Goal: Information Seeking & Learning: Learn about a topic

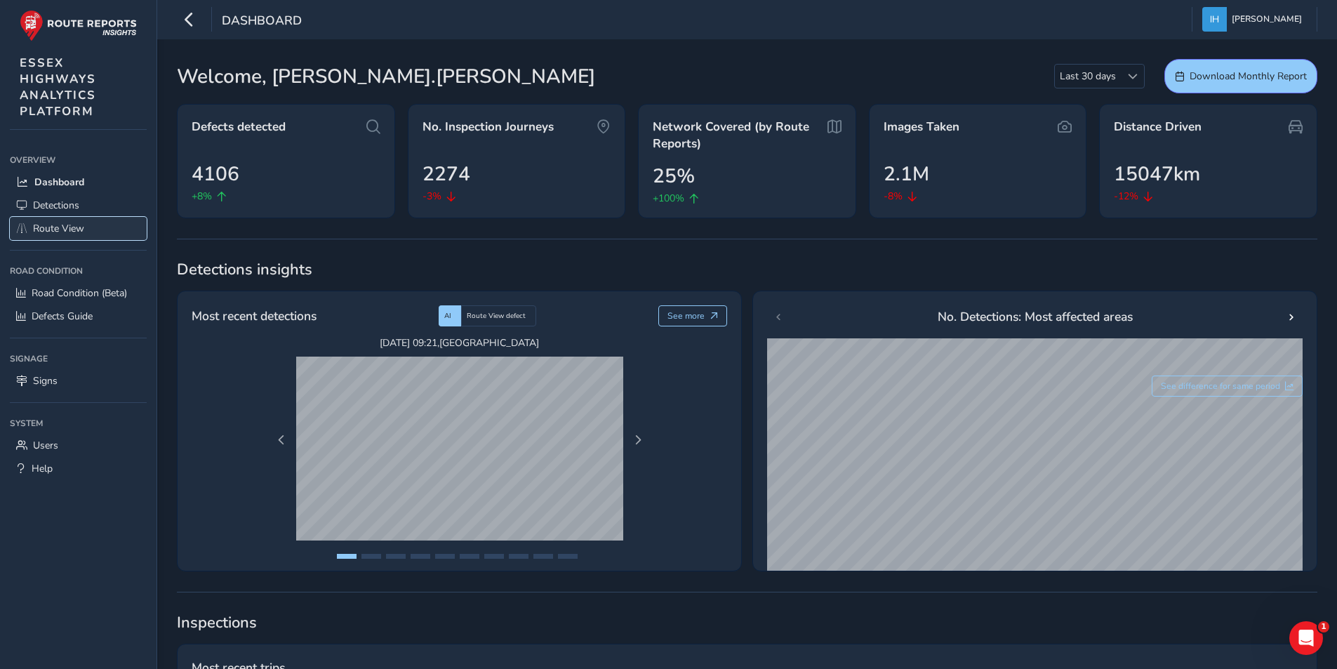
click at [43, 228] on span "Route View" at bounding box center [58, 228] width 51 height 13
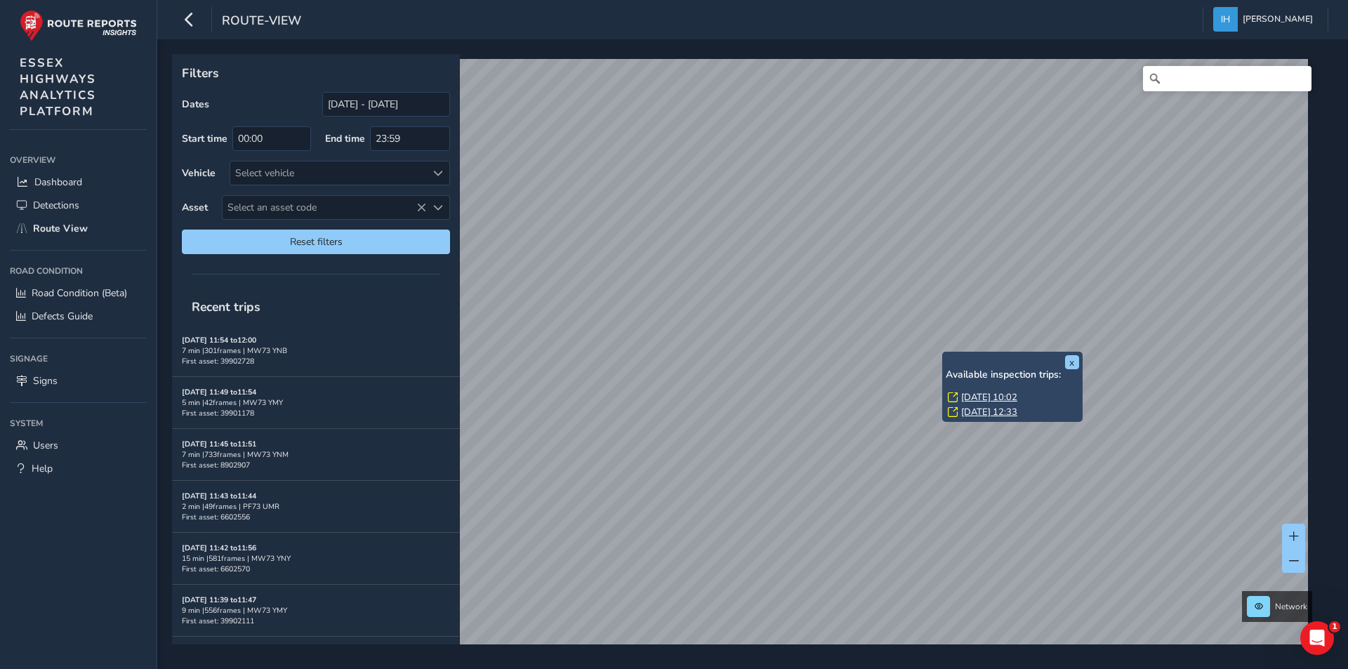
click at [988, 396] on link "[DATE] 10:02" at bounding box center [989, 397] width 56 height 13
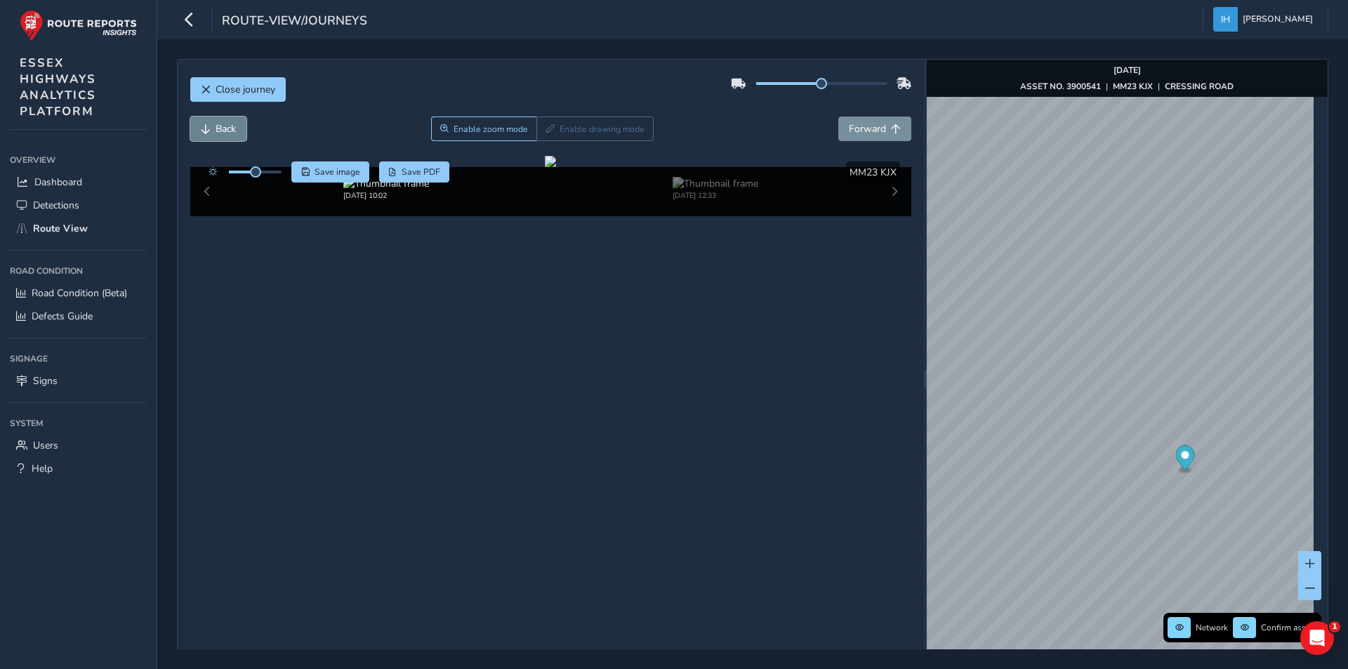
click at [225, 128] on span "Back" at bounding box center [225, 128] width 20 height 13
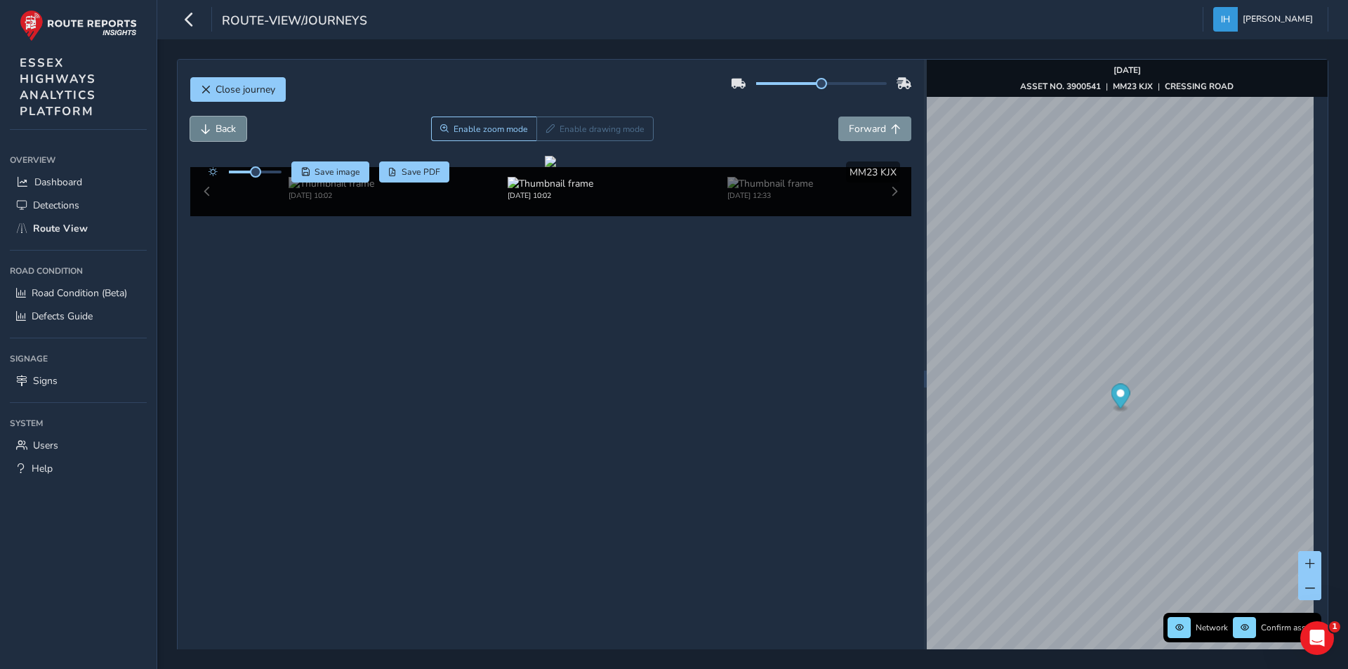
click at [225, 128] on span "Back" at bounding box center [225, 128] width 20 height 13
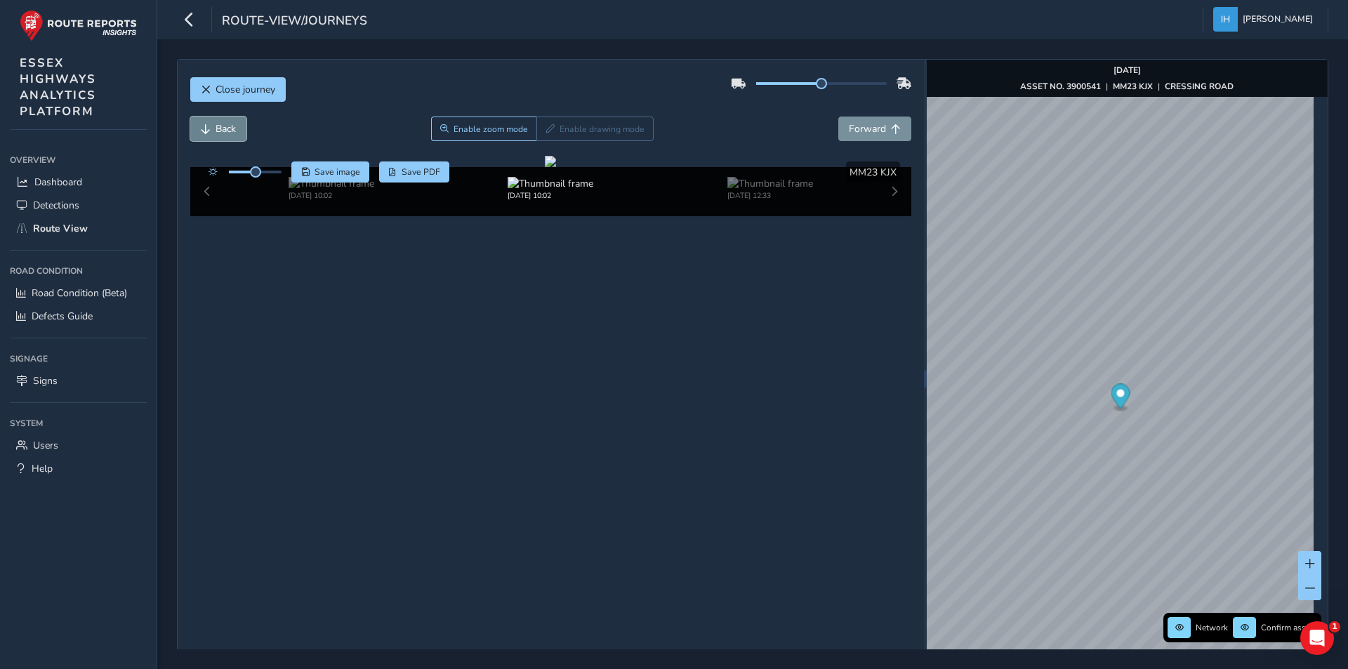
click at [225, 128] on span "Back" at bounding box center [225, 128] width 20 height 13
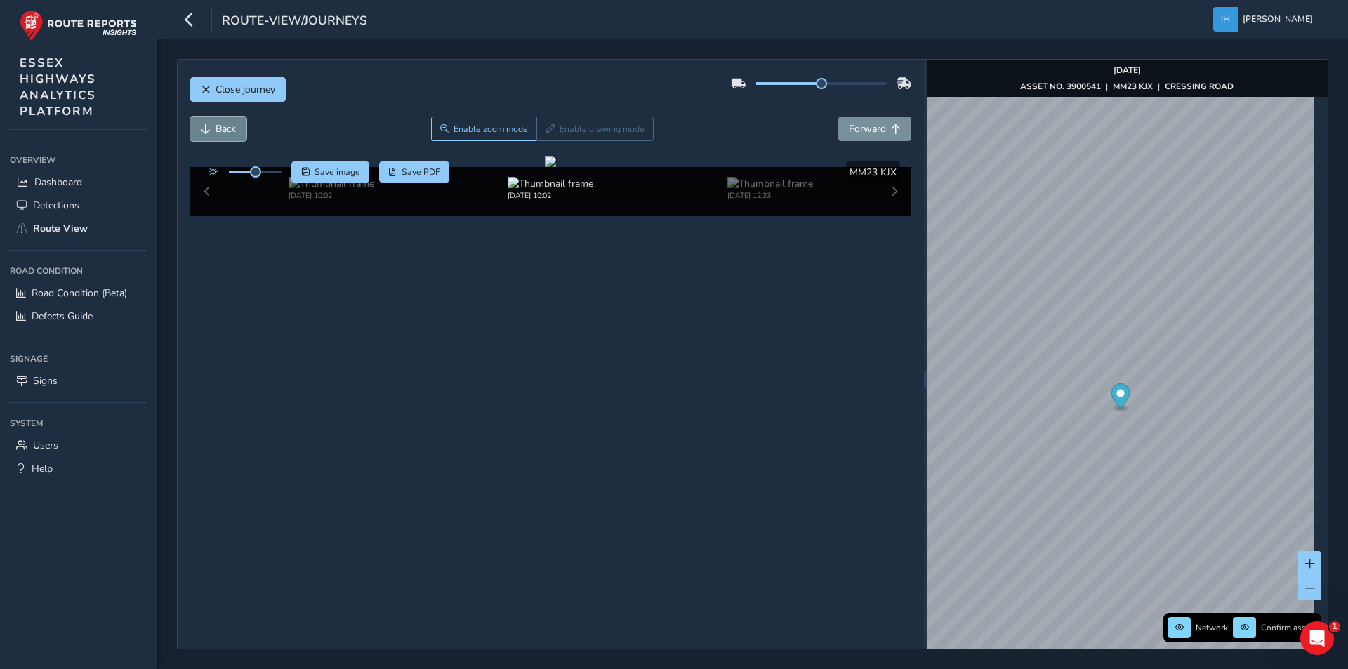
click at [225, 128] on span "Back" at bounding box center [225, 128] width 20 height 13
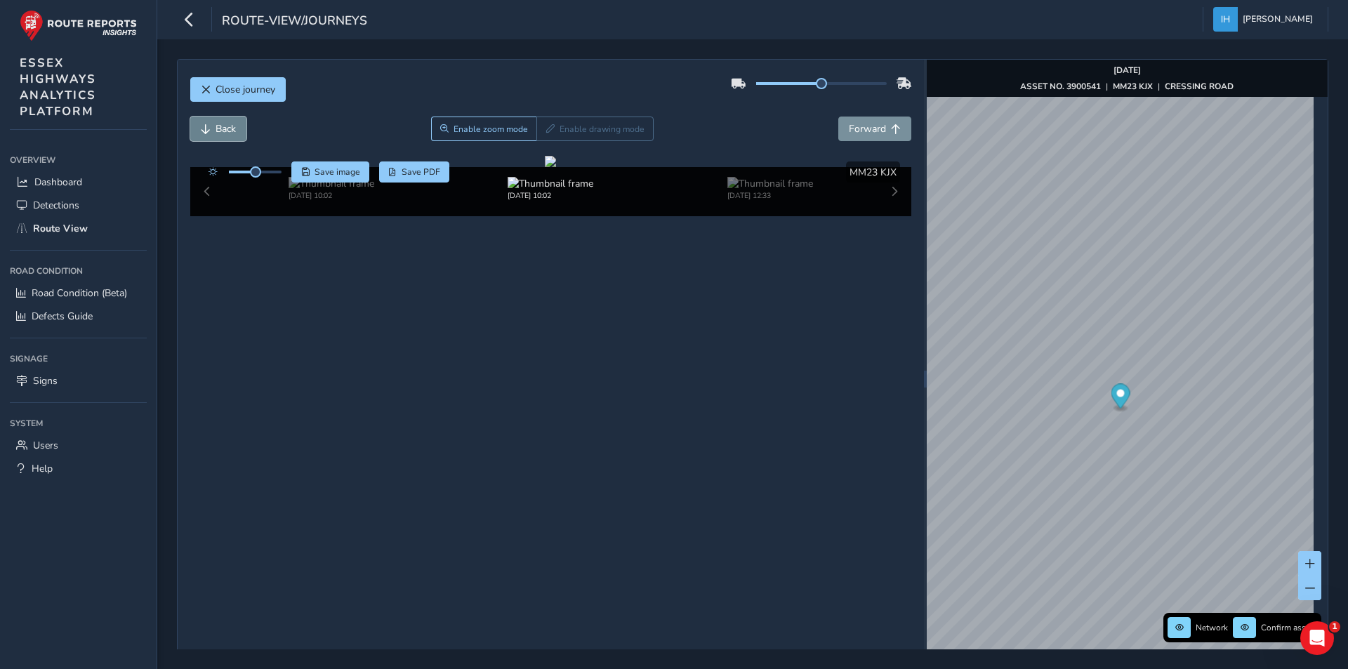
click at [225, 128] on span "Back" at bounding box center [225, 128] width 20 height 13
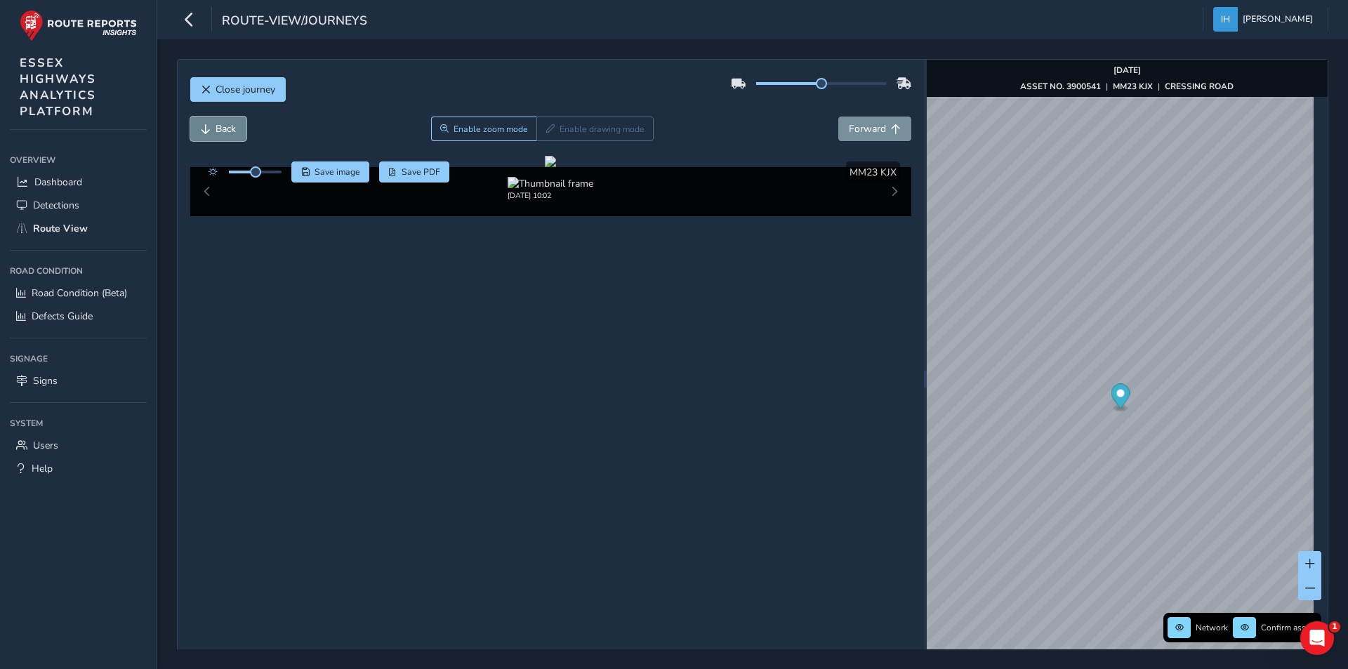
click at [225, 128] on span "Back" at bounding box center [225, 128] width 20 height 13
